Goal: Information Seeking & Learning: Learn about a topic

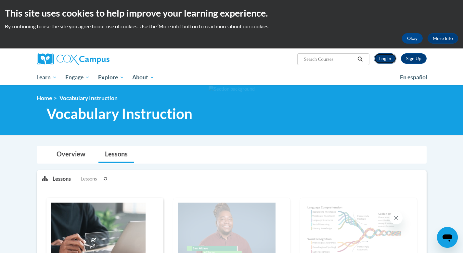
click at [389, 59] on link "Log In" at bounding box center [385, 58] width 22 height 10
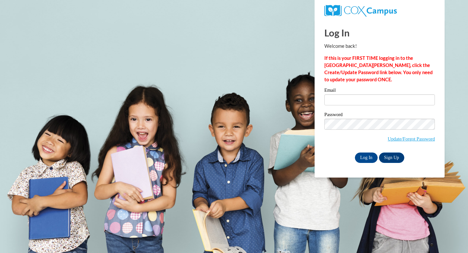
click at [346, 98] on input "Email" at bounding box center [379, 99] width 110 height 11
click at [340, 99] on input "Email" at bounding box center [379, 99] width 110 height 11
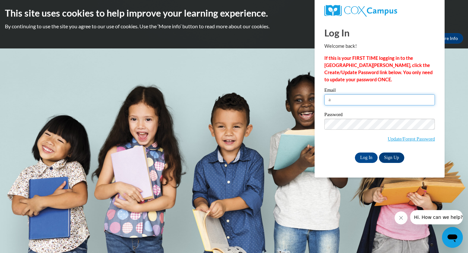
type input "acfari3913@ung.edu"
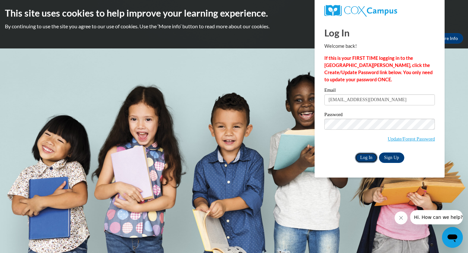
click at [365, 159] on input "Log In" at bounding box center [366, 157] width 23 height 10
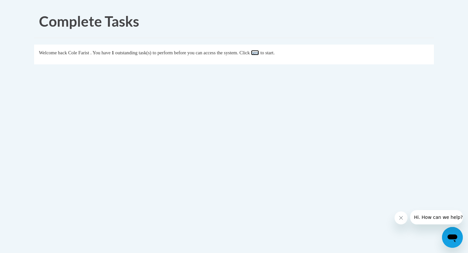
click at [259, 53] on link "here" at bounding box center [255, 52] width 8 height 5
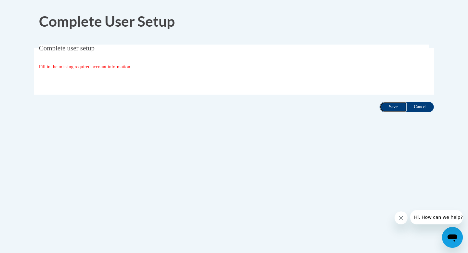
click at [386, 106] on input "Save" at bounding box center [393, 107] width 27 height 10
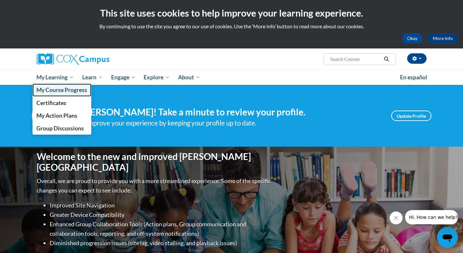
click at [63, 87] on span "My Course Progress" at bounding box center [61, 89] width 51 height 7
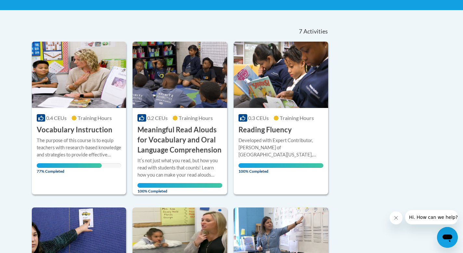
scroll to position [136, 0]
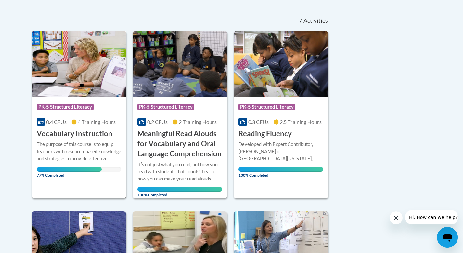
click at [100, 106] on div "Course Category: PK-5 Structured Literacy" at bounding box center [79, 107] width 85 height 15
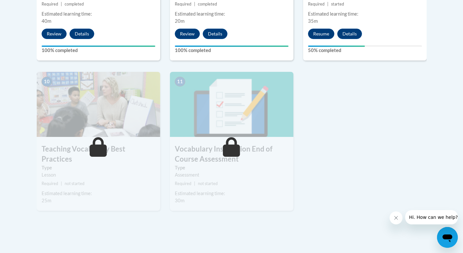
drag, startPoint x: 465, startPoint y: 23, endPoint x: 468, endPoint y: 186, distance: 163.1
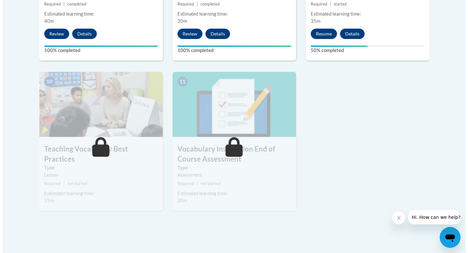
scroll to position [684, 0]
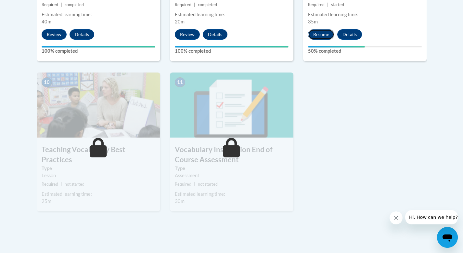
click at [324, 33] on button "Resume" at bounding box center [321, 34] width 26 height 10
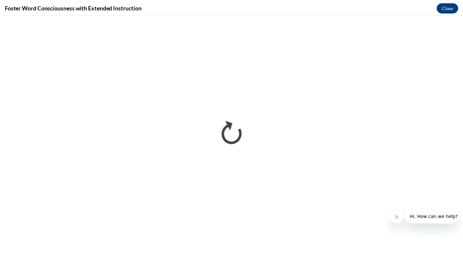
scroll to position [0, 0]
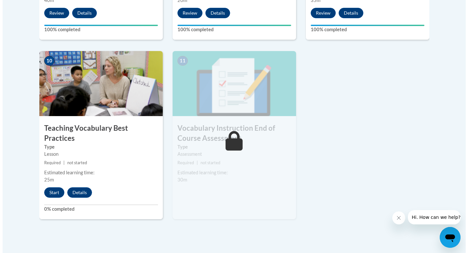
scroll to position [706, 0]
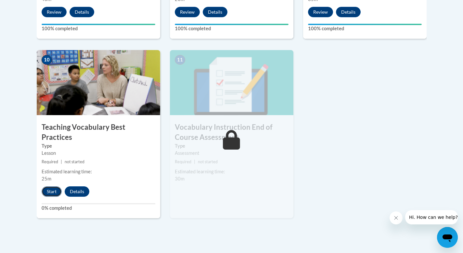
click at [52, 186] on button "Start" at bounding box center [52, 191] width 20 height 10
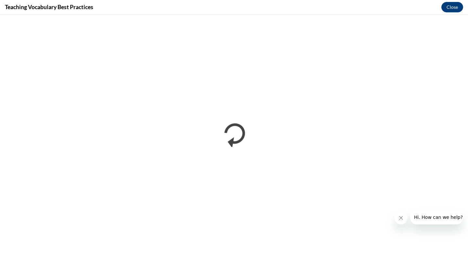
scroll to position [0, 0]
